Goal: Navigation & Orientation: Find specific page/section

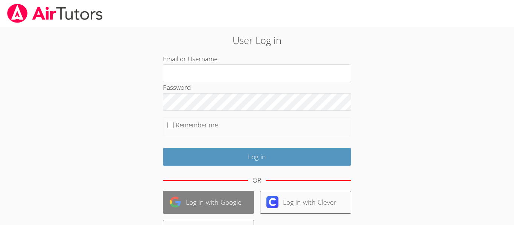
click at [173, 198] on img at bounding box center [175, 202] width 12 height 12
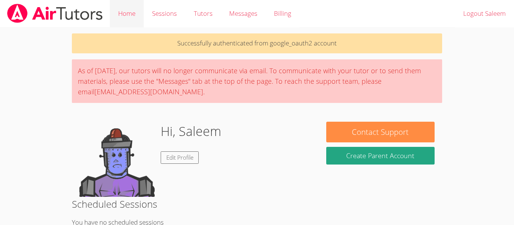
click at [131, 11] on link "Home" at bounding box center [127, 13] width 34 height 27
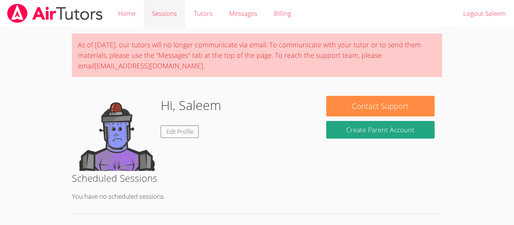
click at [154, 12] on link "Sessions" at bounding box center [164, 13] width 41 height 27
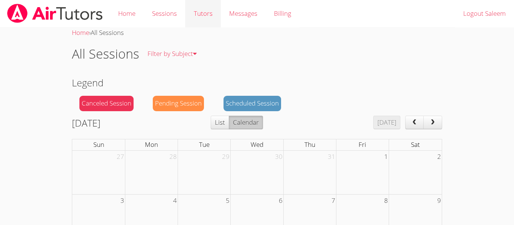
click at [200, 17] on link "Tutors" at bounding box center [202, 13] width 35 height 27
